Goal: Transaction & Acquisition: Purchase product/service

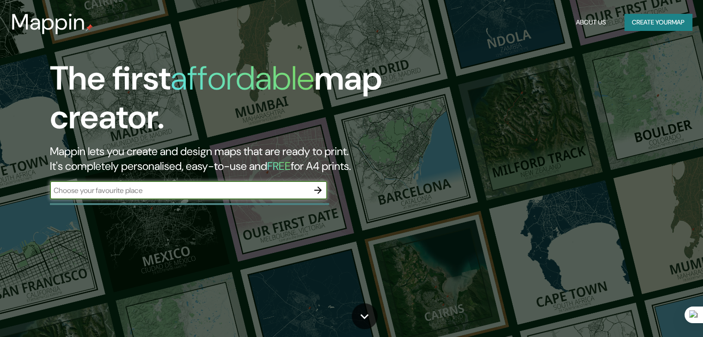
click at [168, 196] on div "​" at bounding box center [188, 190] width 277 height 18
type input "provincia del santa"
click at [317, 193] on icon "button" at bounding box center [318, 190] width 11 height 11
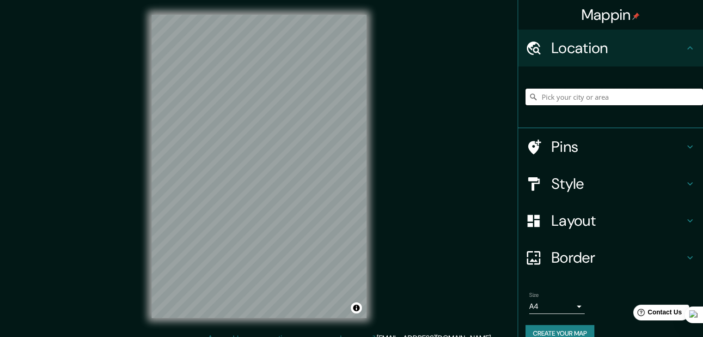
click at [567, 97] on input "Pick your city or area" at bounding box center [615, 97] width 178 height 17
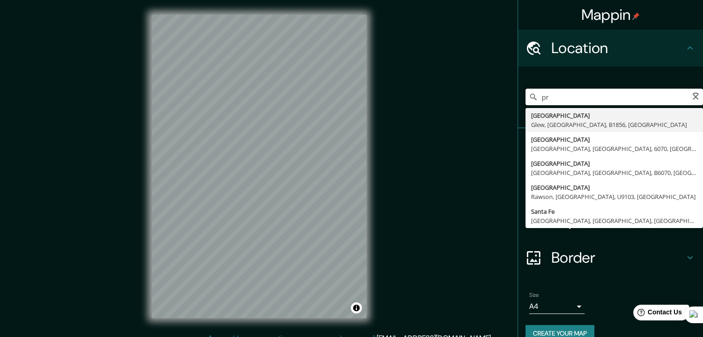
type input "p"
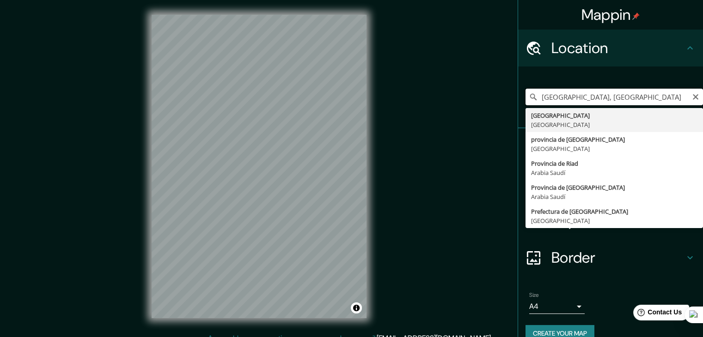
click at [559, 98] on input "[GEOGRAPHIC_DATA], [GEOGRAPHIC_DATA]" at bounding box center [615, 97] width 178 height 17
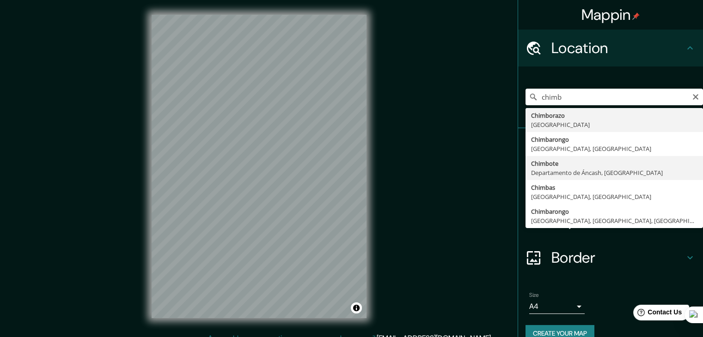
type input "Chimbote, [GEOGRAPHIC_DATA], [GEOGRAPHIC_DATA]"
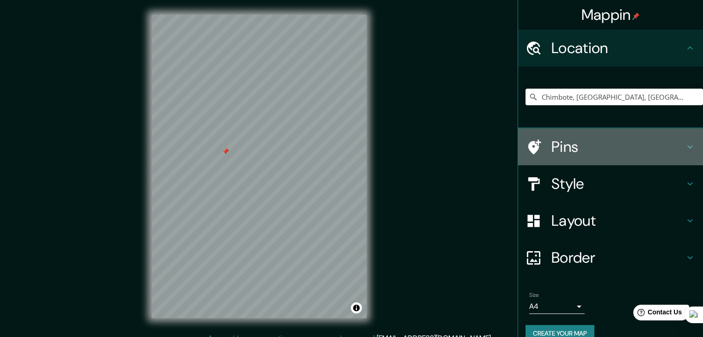
click at [587, 149] on h4 "Pins" at bounding box center [618, 147] width 133 height 18
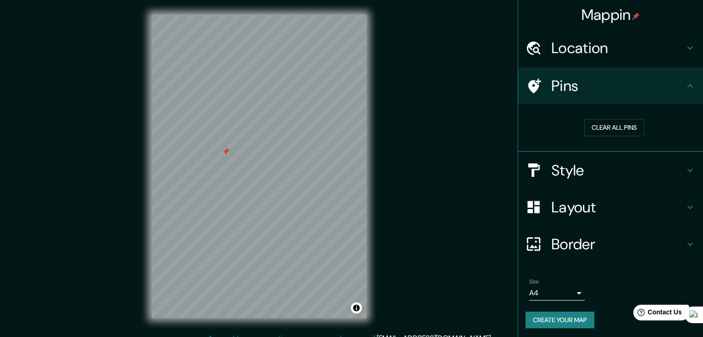
click at [665, 92] on h4 "Pins" at bounding box center [618, 86] width 133 height 18
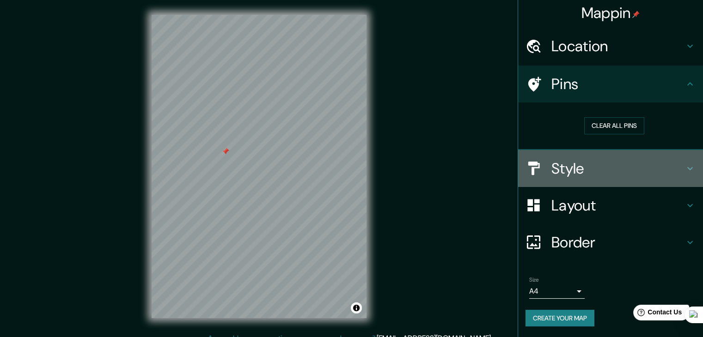
click at [645, 166] on h4 "Style" at bounding box center [618, 168] width 133 height 18
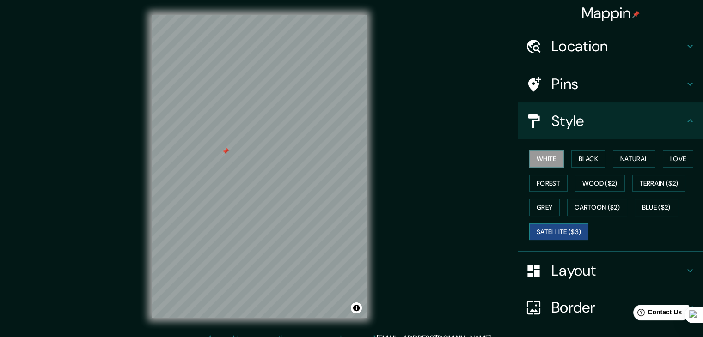
click at [561, 226] on button "Satellite ($3)" at bounding box center [558, 232] width 59 height 17
click at [643, 211] on button "Blue ($2)" at bounding box center [656, 207] width 43 height 17
